Goal: Task Accomplishment & Management: Use online tool/utility

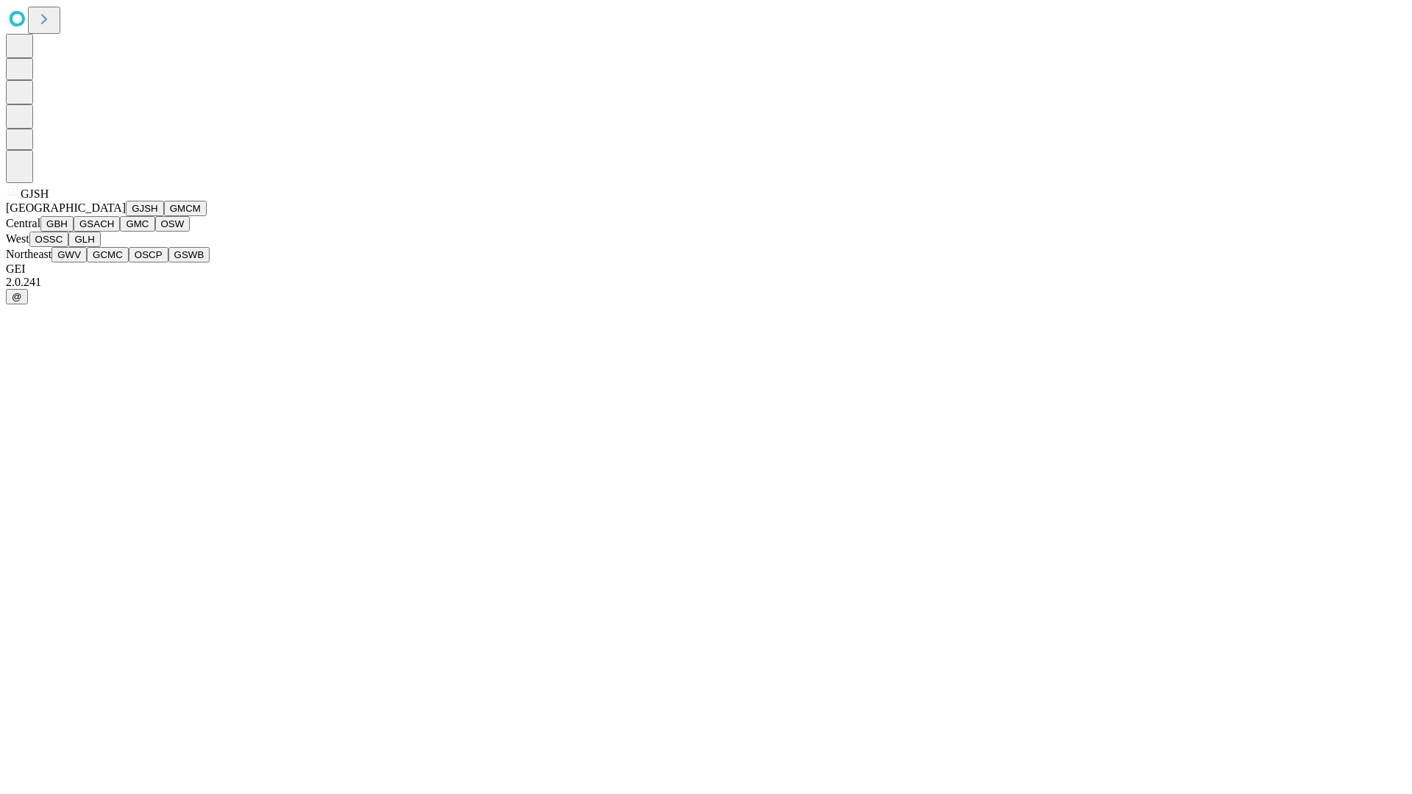
click at [126, 216] on button "GJSH" at bounding box center [145, 208] width 38 height 15
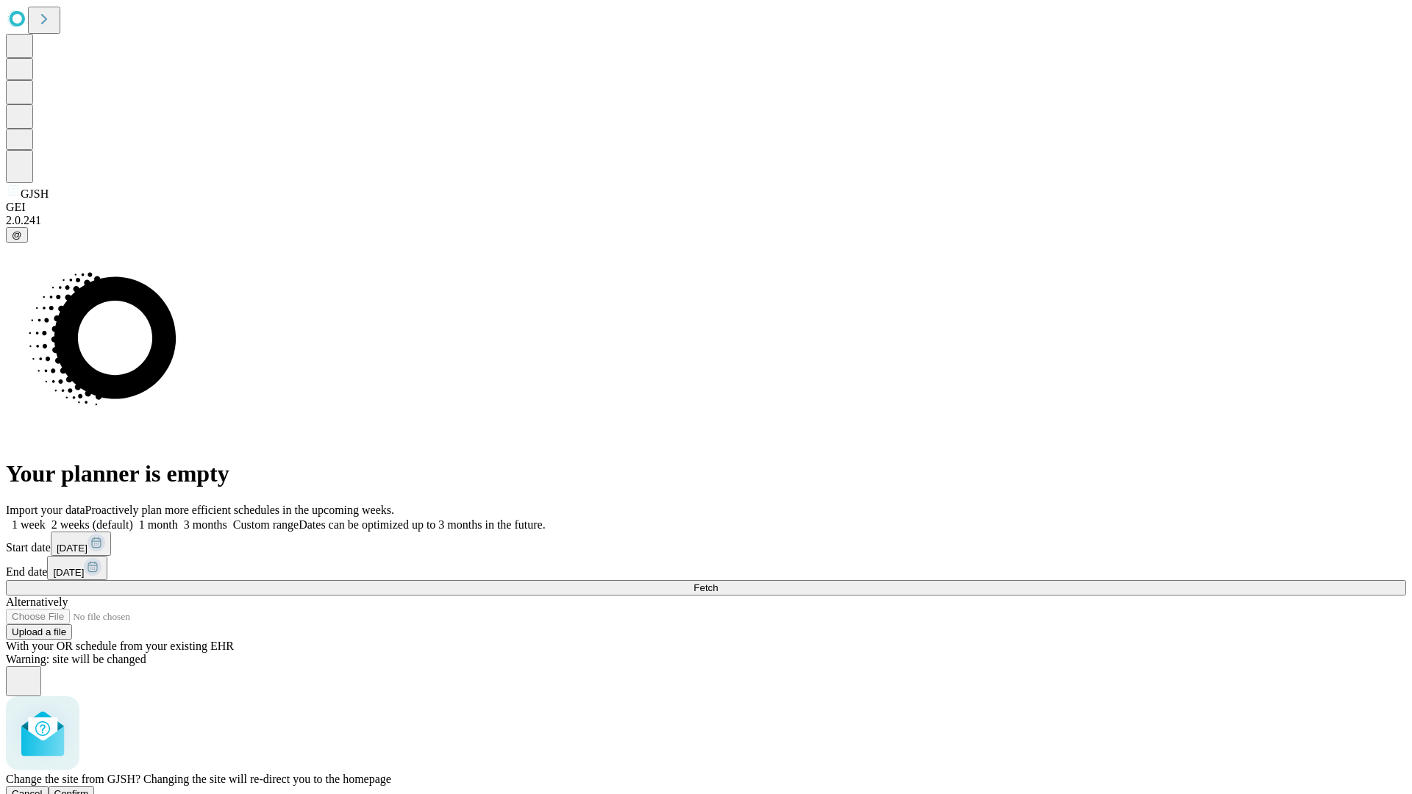
click at [89, 789] on span "Confirm" at bounding box center [71, 794] width 35 height 11
click at [46, 519] on label "1 week" at bounding box center [26, 525] width 40 height 13
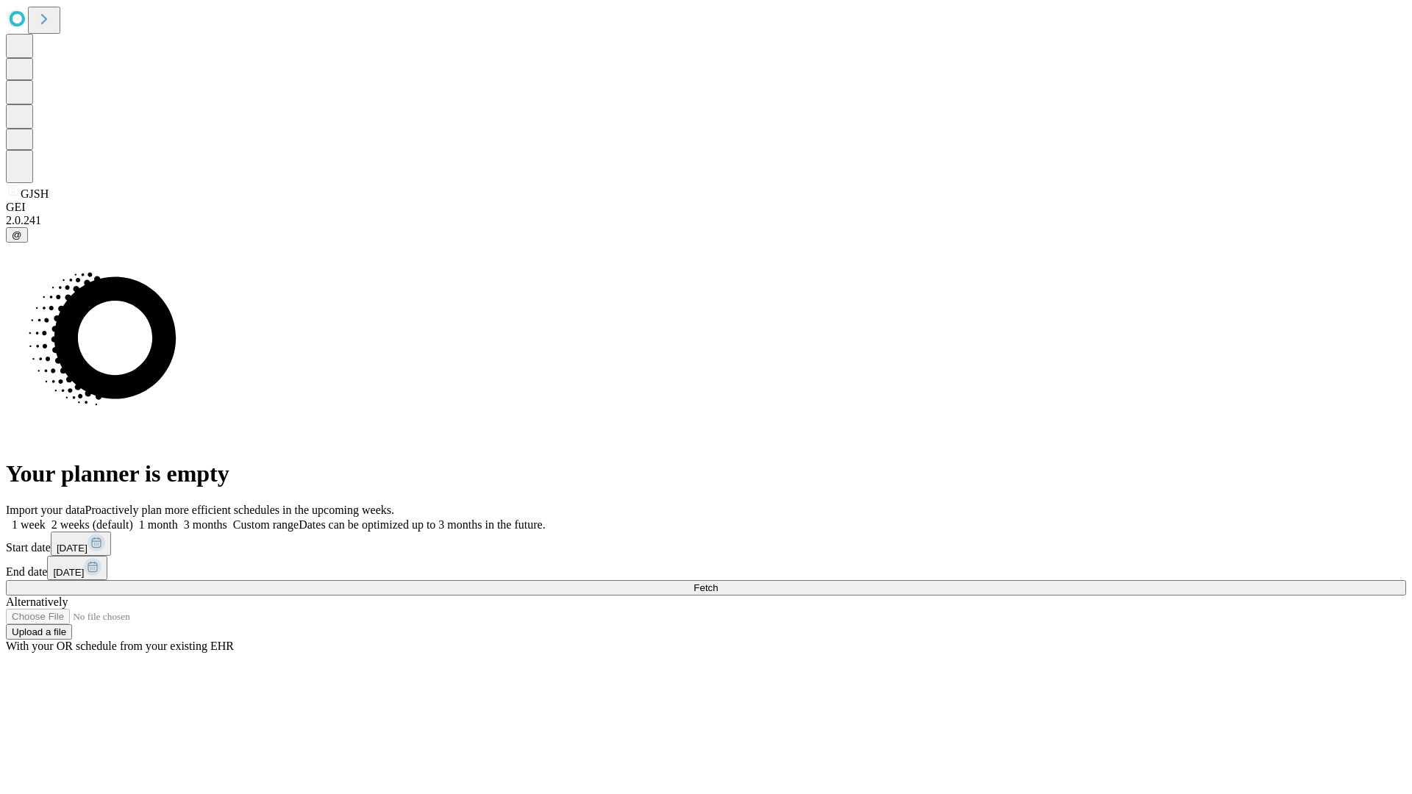
click at [718, 583] on span "Fetch" at bounding box center [706, 588] width 24 height 11
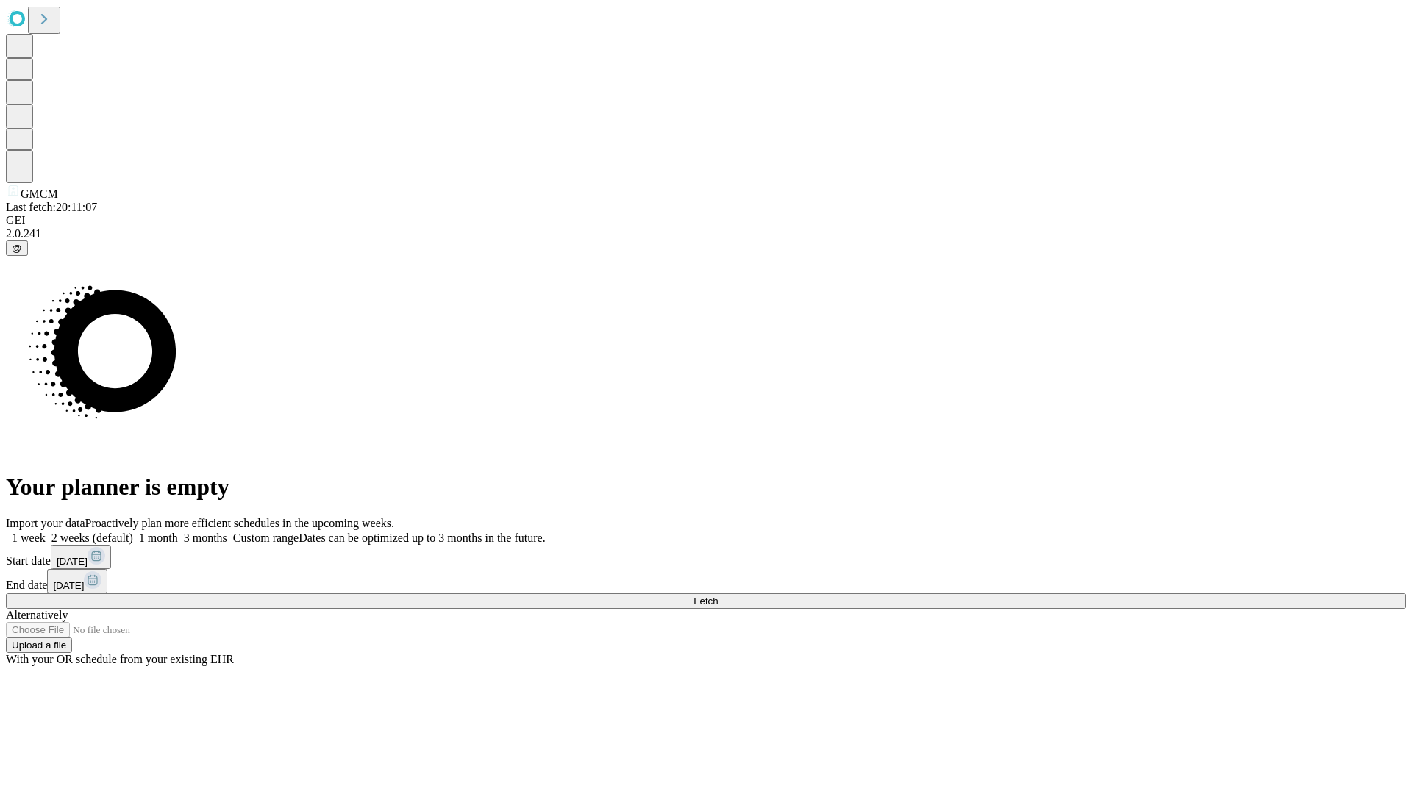
click at [46, 532] on label "1 week" at bounding box center [26, 538] width 40 height 13
click at [718, 596] on span "Fetch" at bounding box center [706, 601] width 24 height 11
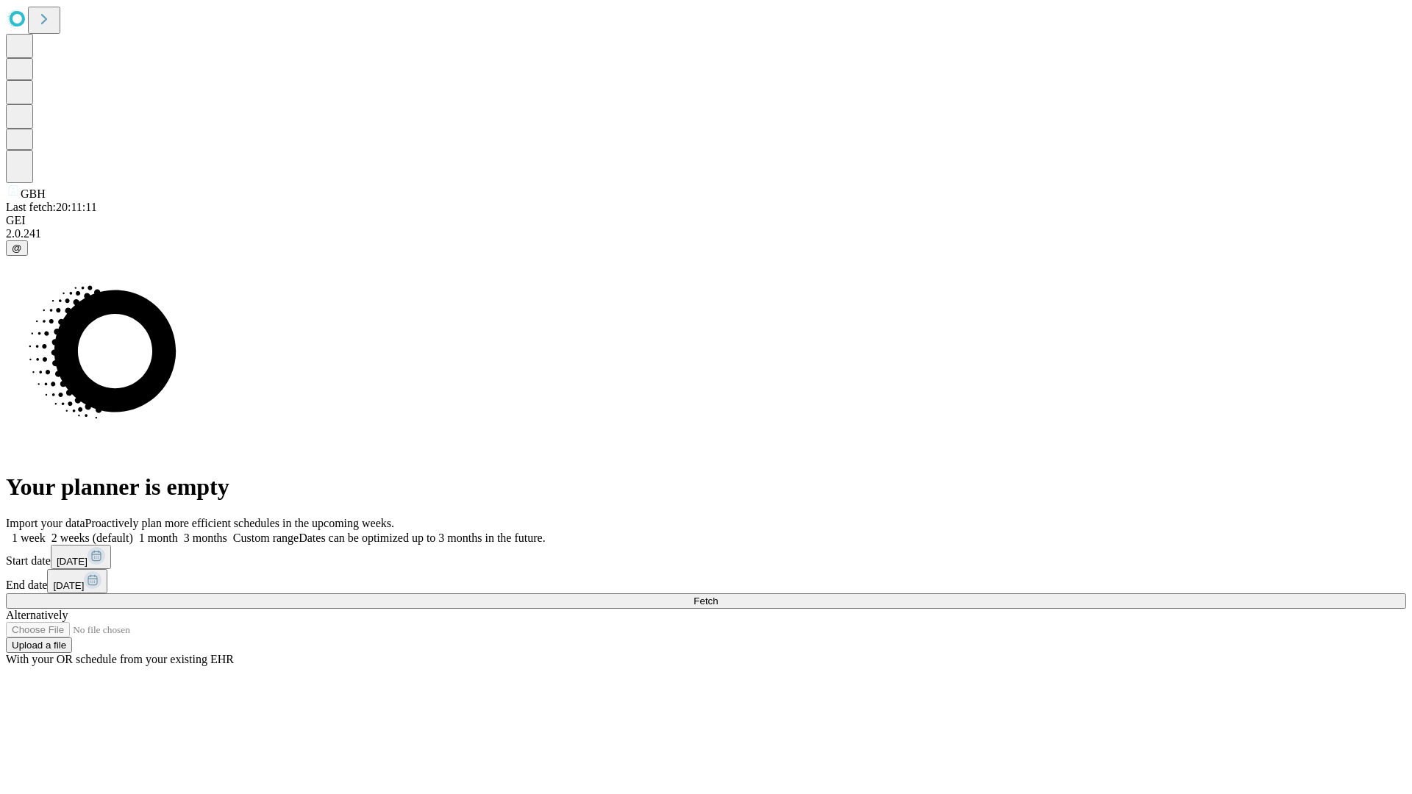
click at [46, 532] on label "1 week" at bounding box center [26, 538] width 40 height 13
click at [718, 596] on span "Fetch" at bounding box center [706, 601] width 24 height 11
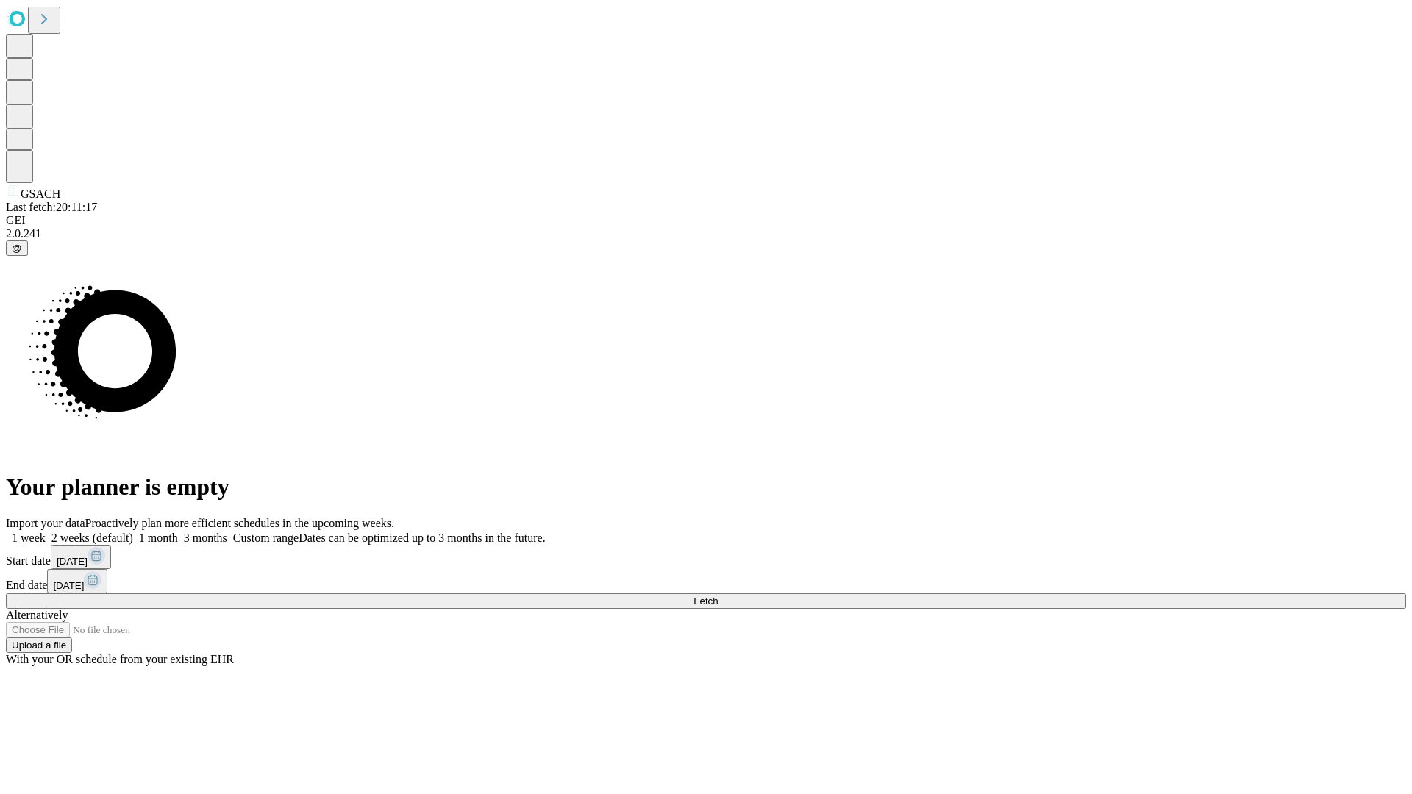
click at [46, 532] on label "1 week" at bounding box center [26, 538] width 40 height 13
click at [718, 596] on span "Fetch" at bounding box center [706, 601] width 24 height 11
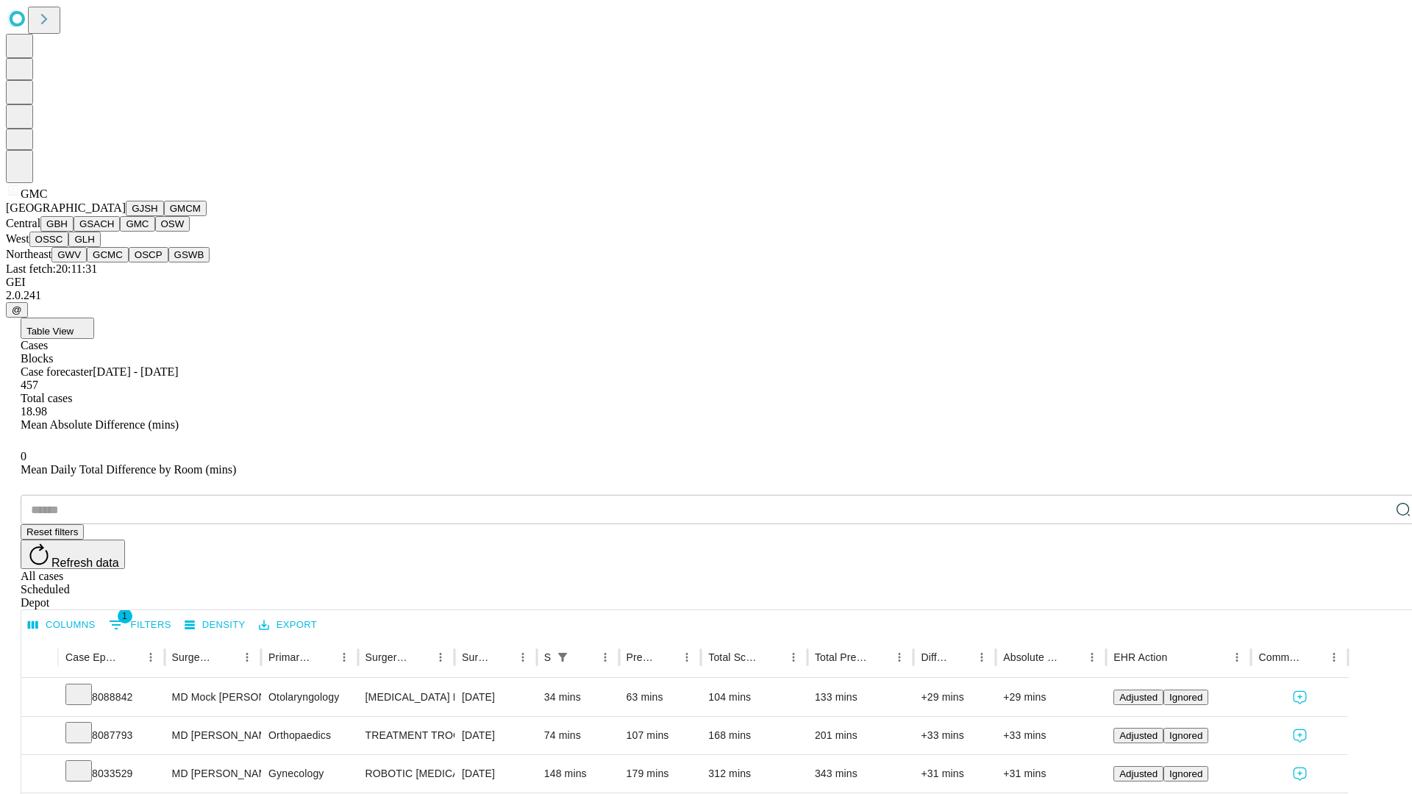
click at [155, 232] on button "OSW" at bounding box center [172, 223] width 35 height 15
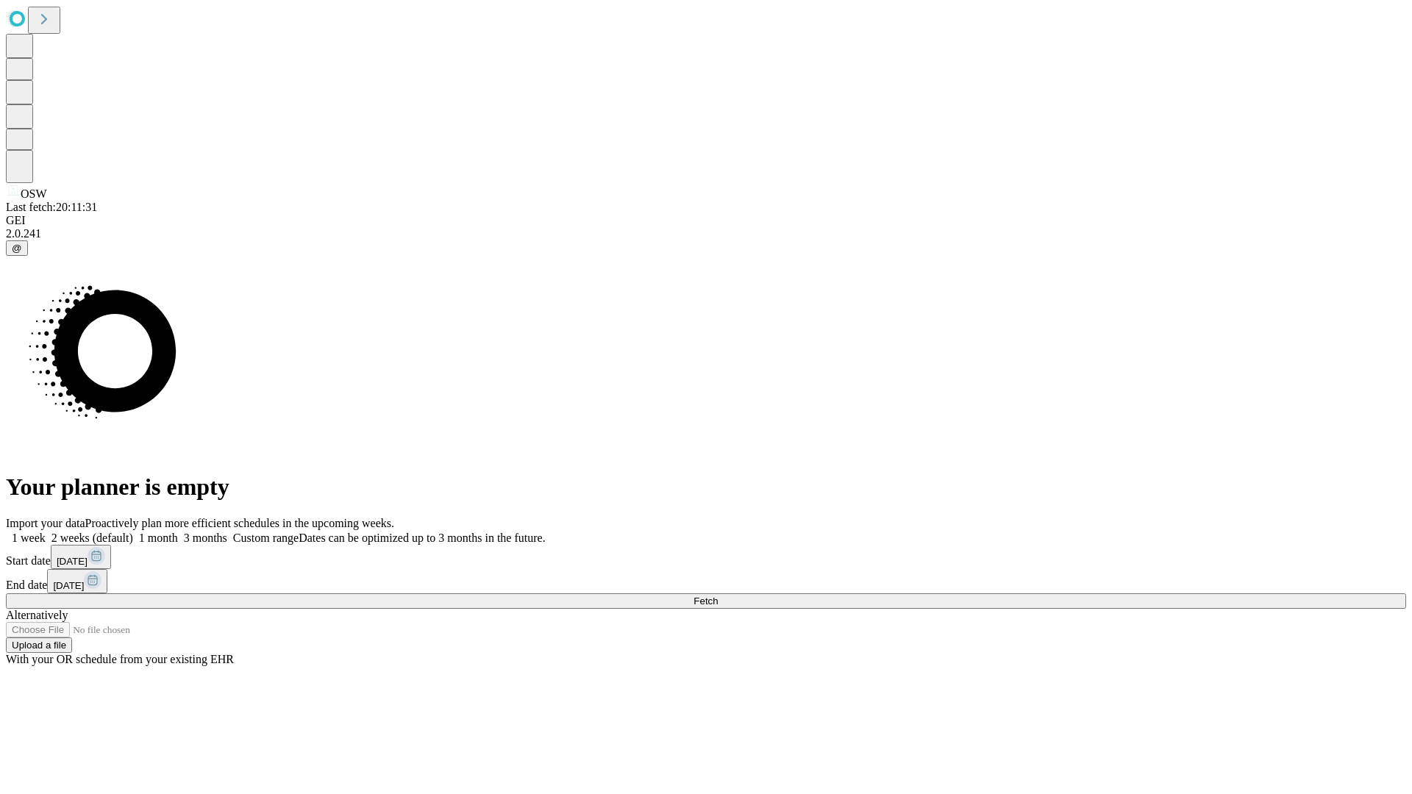
click at [46, 532] on label "1 week" at bounding box center [26, 538] width 40 height 13
click at [718, 596] on span "Fetch" at bounding box center [706, 601] width 24 height 11
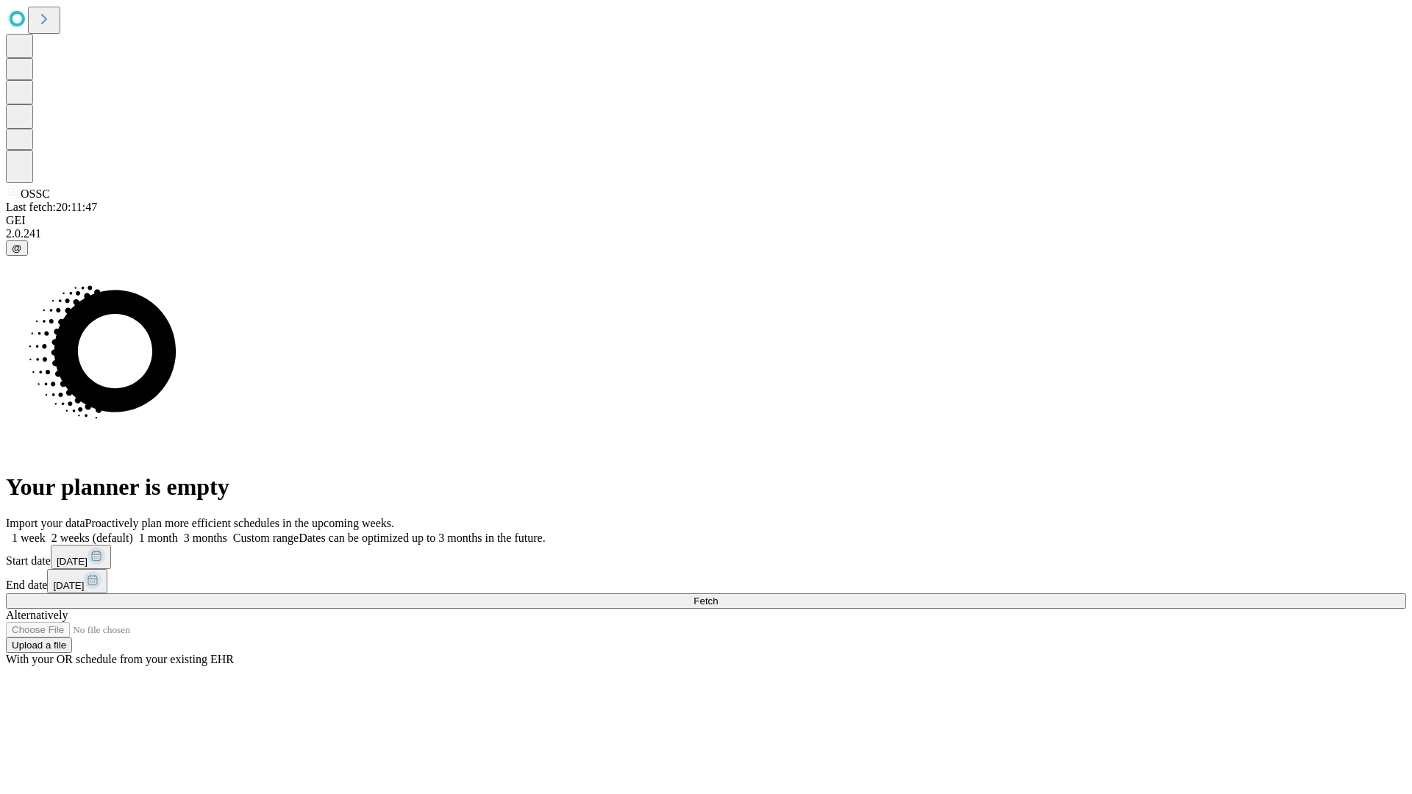
click at [46, 532] on label "1 week" at bounding box center [26, 538] width 40 height 13
click at [718, 596] on span "Fetch" at bounding box center [706, 601] width 24 height 11
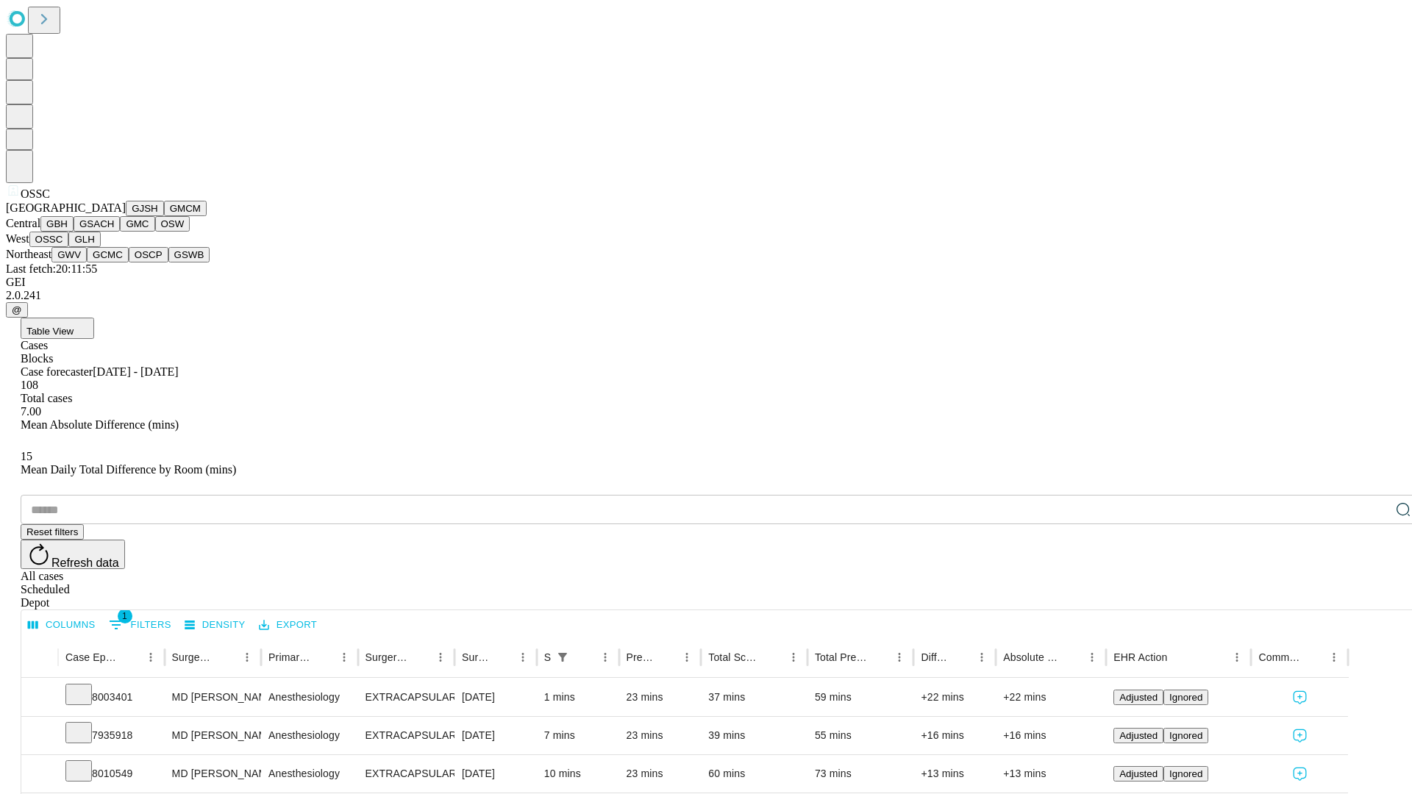
click at [100, 247] on button "GLH" at bounding box center [84, 239] width 32 height 15
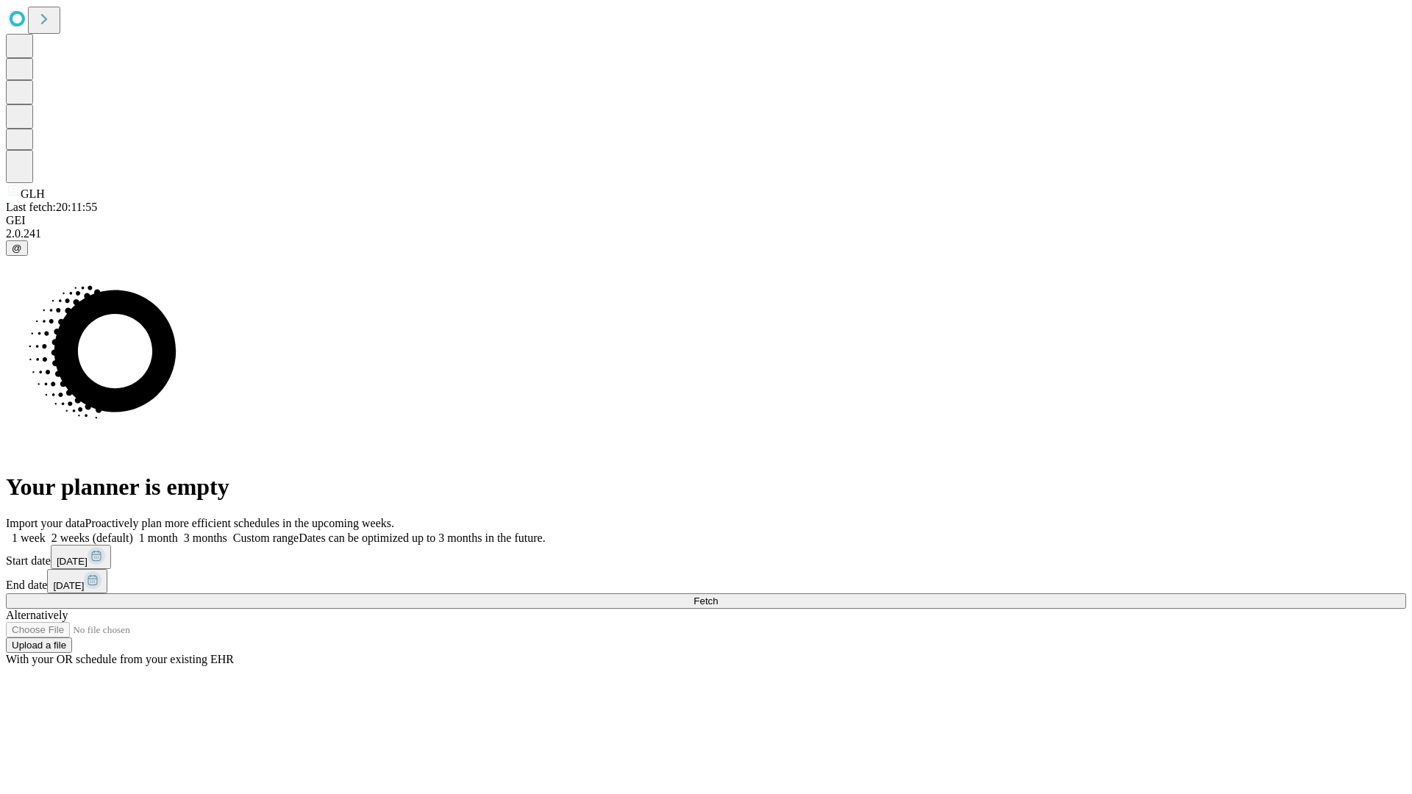
click at [46, 532] on label "1 week" at bounding box center [26, 538] width 40 height 13
click at [718, 596] on span "Fetch" at bounding box center [706, 601] width 24 height 11
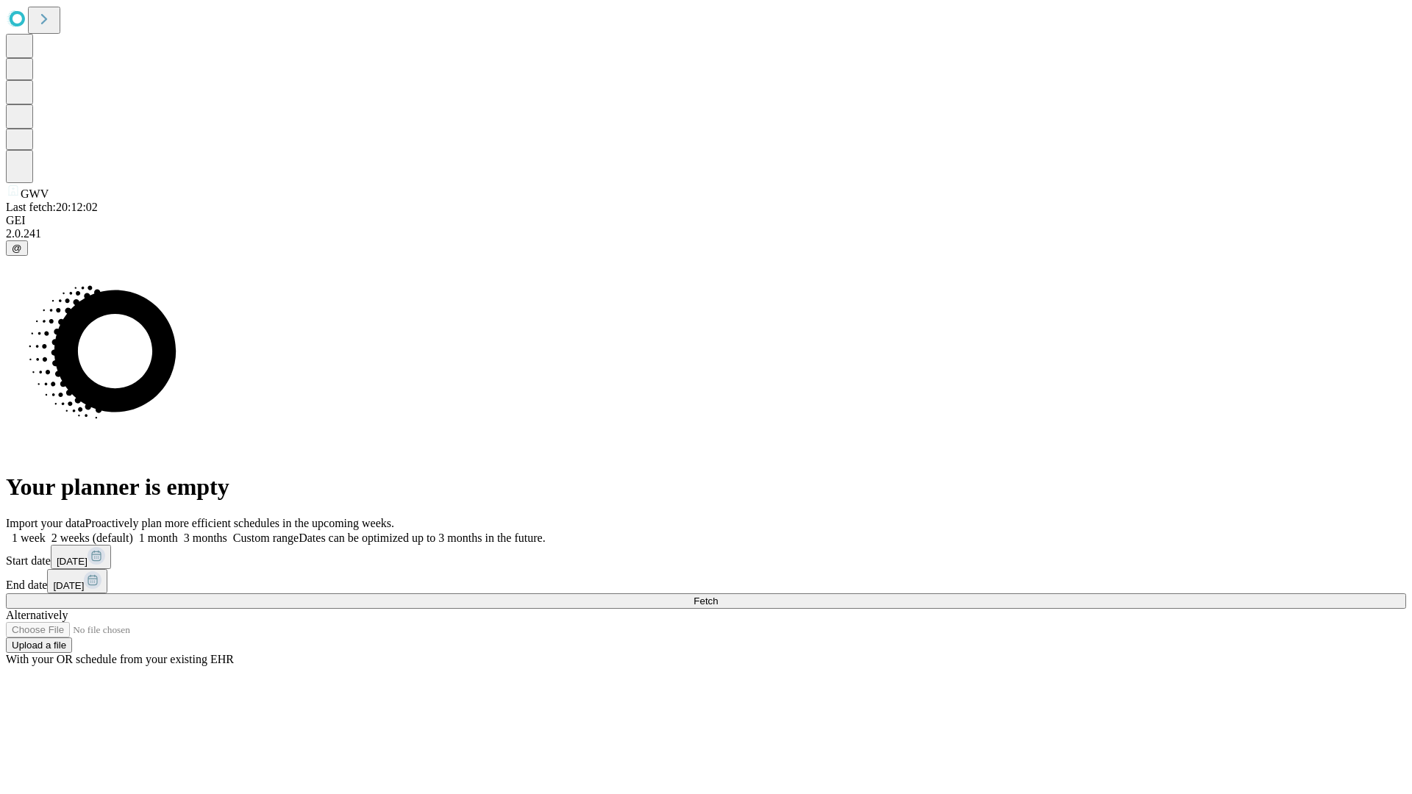
click at [46, 532] on label "1 week" at bounding box center [26, 538] width 40 height 13
click at [718, 596] on span "Fetch" at bounding box center [706, 601] width 24 height 11
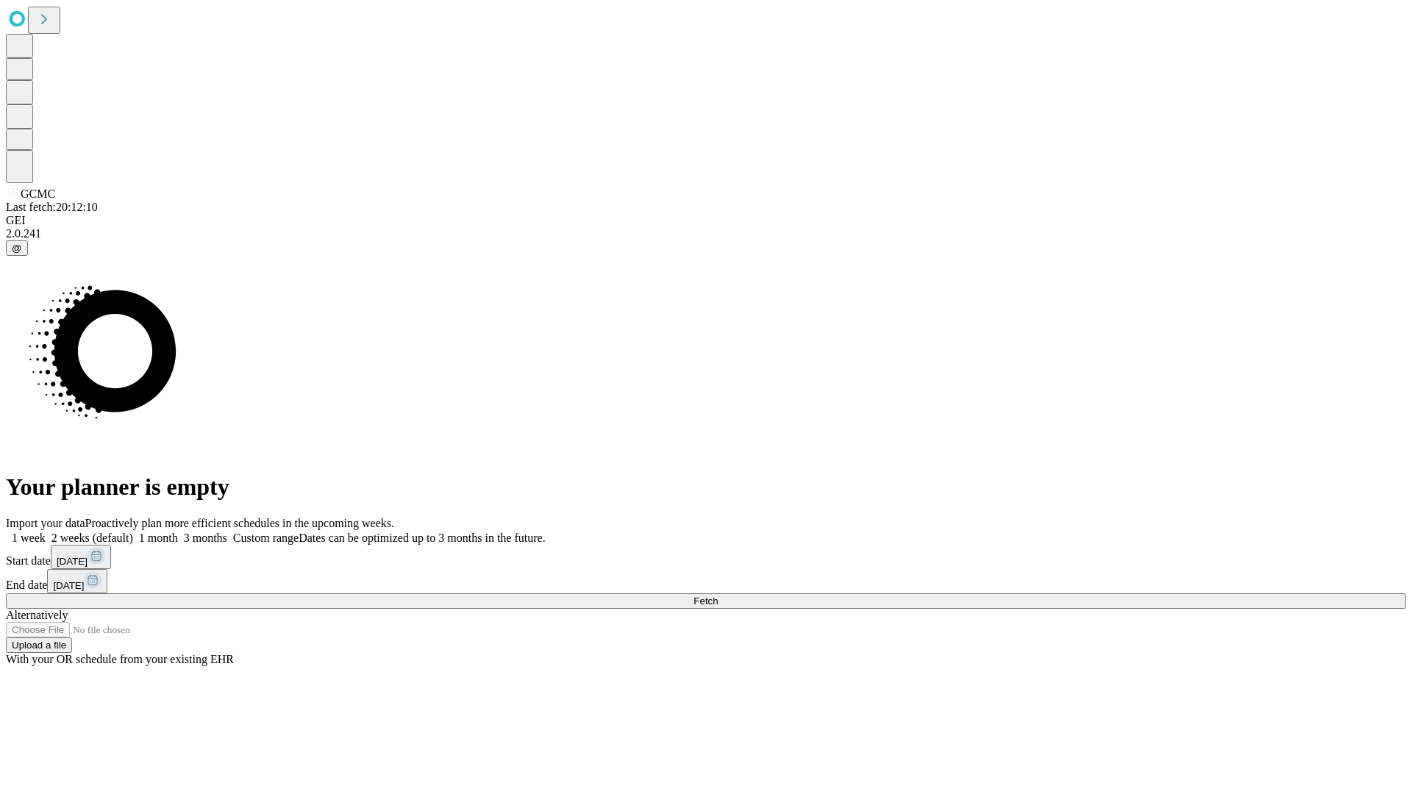
click at [718, 596] on span "Fetch" at bounding box center [706, 601] width 24 height 11
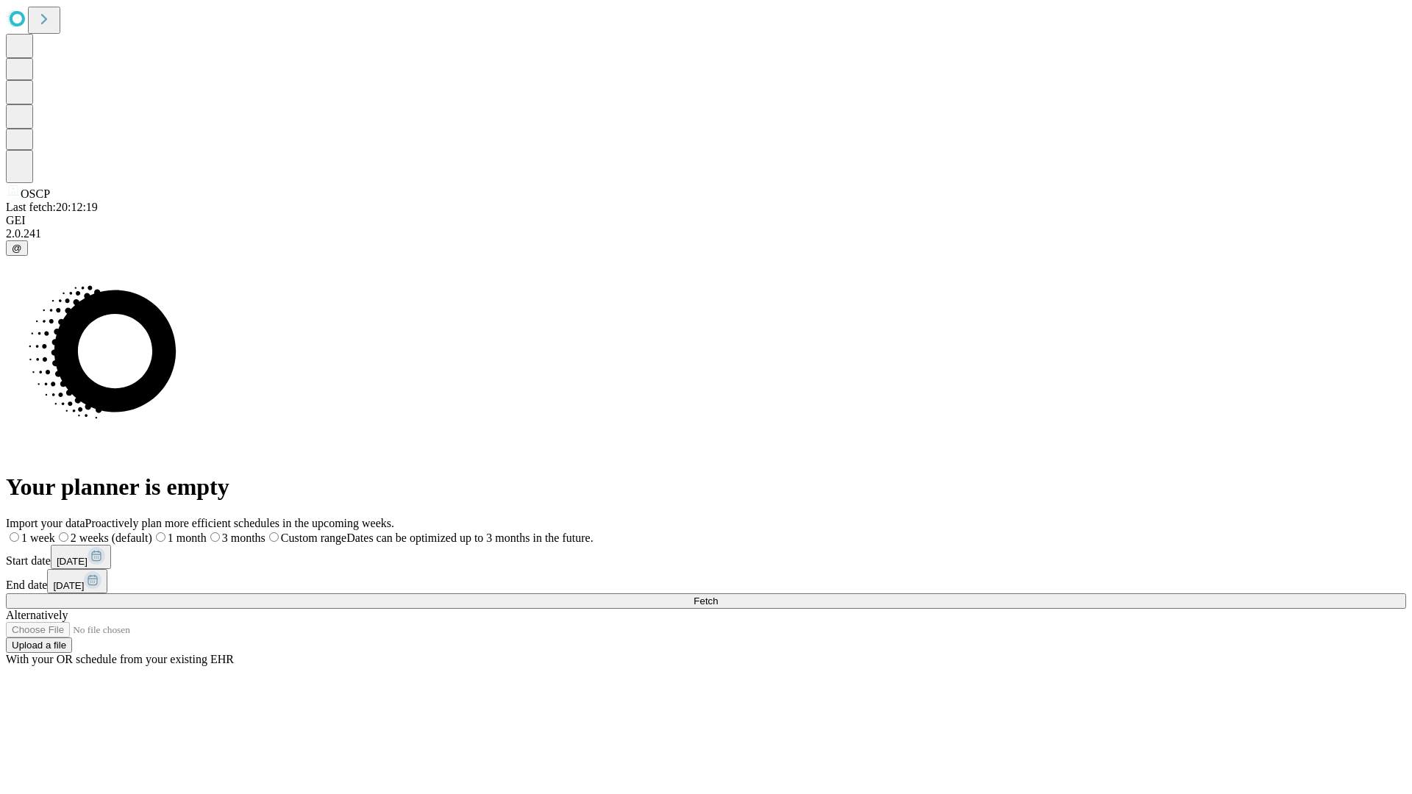
click at [55, 532] on label "1 week" at bounding box center [30, 538] width 49 height 13
click at [718, 596] on span "Fetch" at bounding box center [706, 601] width 24 height 11
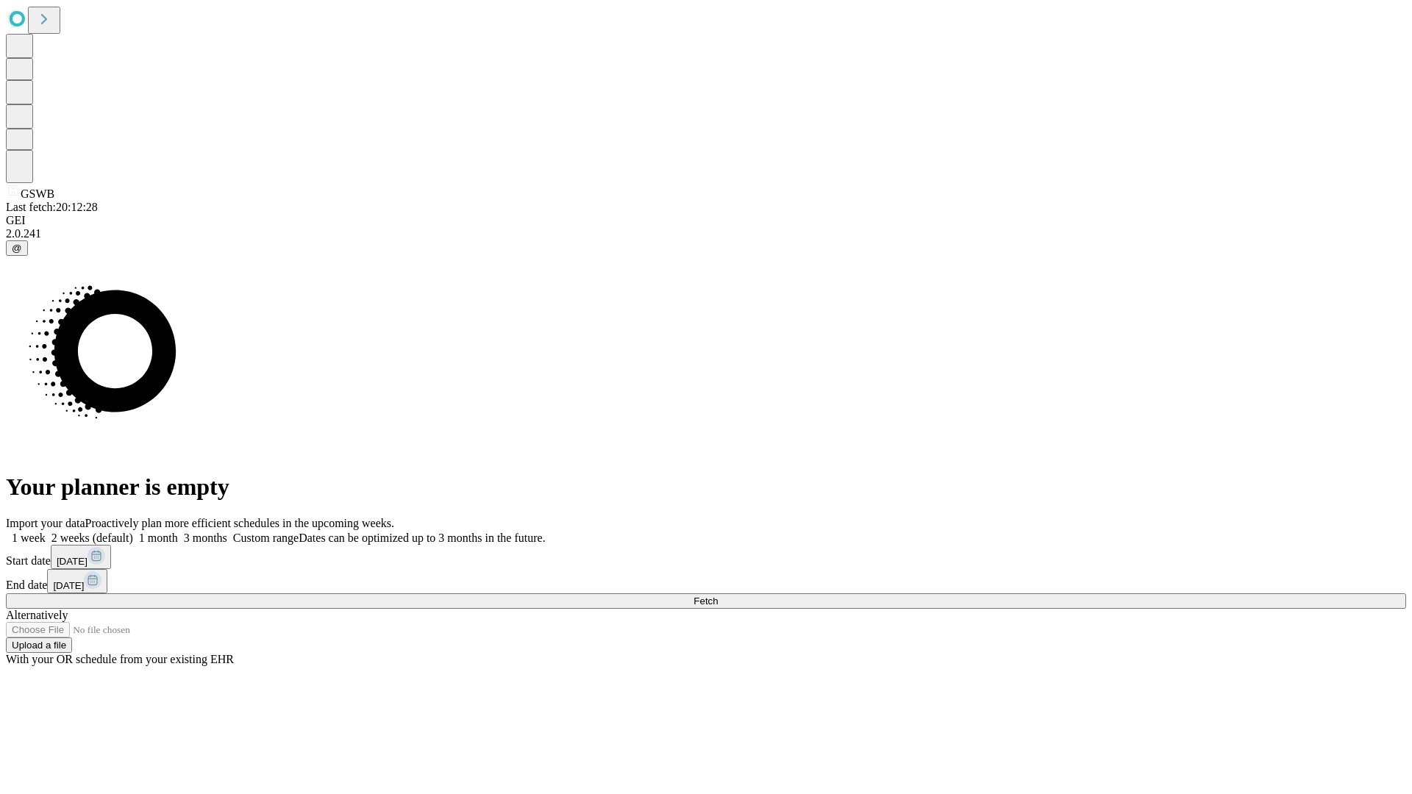
click at [46, 532] on label "1 week" at bounding box center [26, 538] width 40 height 13
click at [718, 596] on span "Fetch" at bounding box center [706, 601] width 24 height 11
